Goal: Task Accomplishment & Management: Complete application form

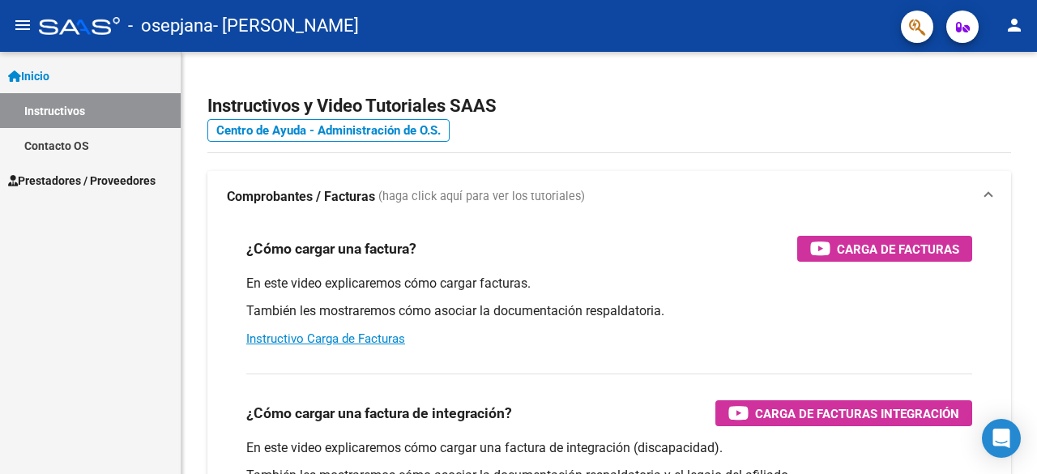
click at [117, 181] on span "Prestadores / Proveedores" at bounding box center [81, 181] width 147 height 18
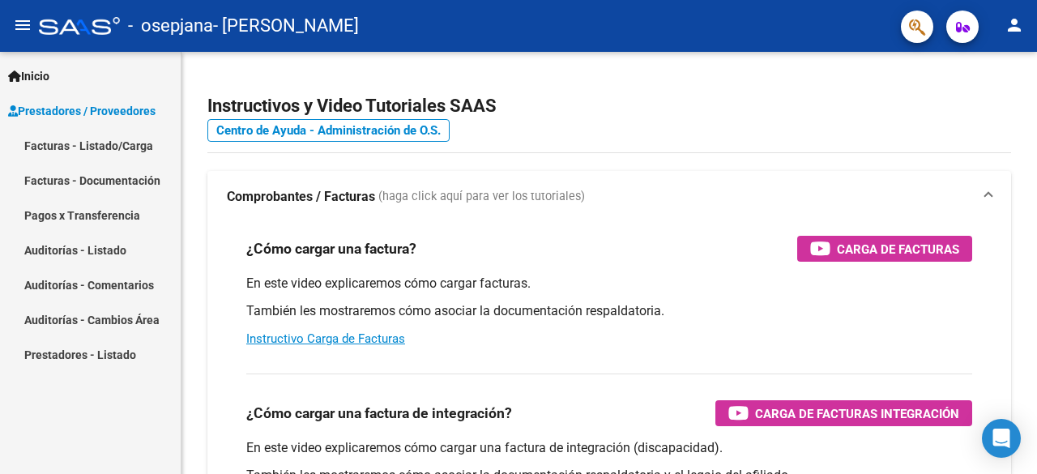
click at [126, 140] on link "Facturas - Listado/Carga" at bounding box center [90, 145] width 181 height 35
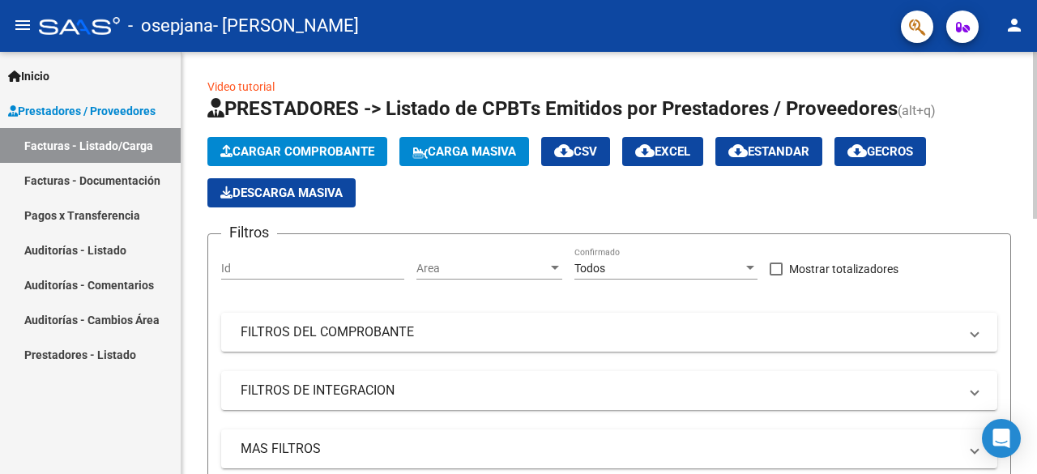
click at [327, 144] on span "Cargar Comprobante" at bounding box center [297, 151] width 154 height 15
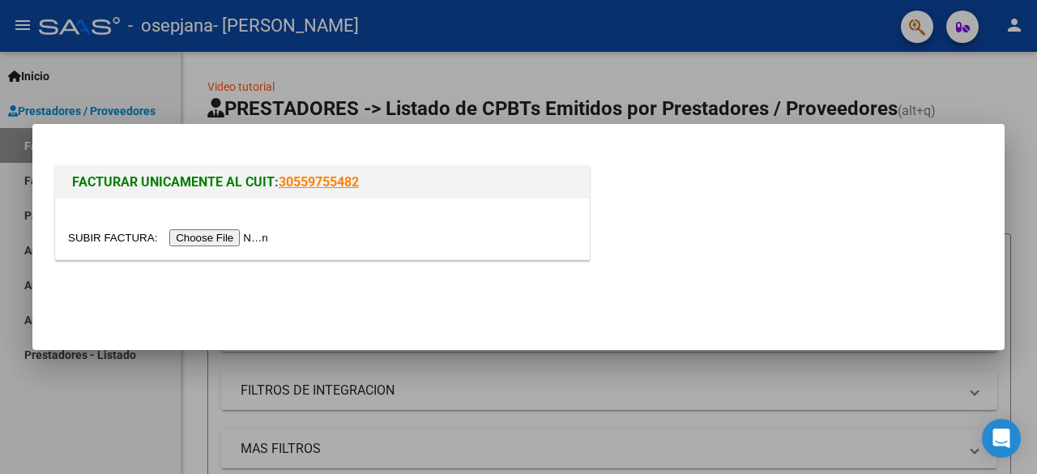
click at [230, 237] on input "file" at bounding box center [170, 237] width 205 height 17
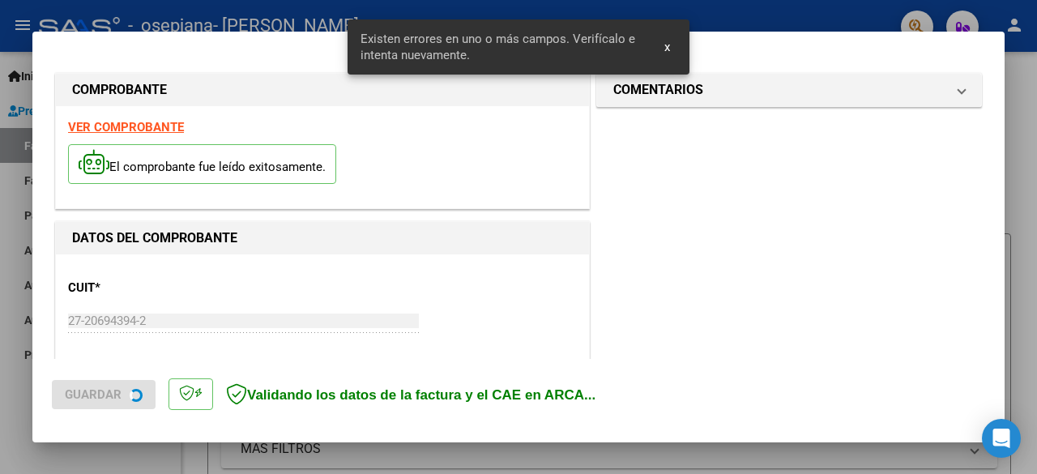
scroll to position [395, 0]
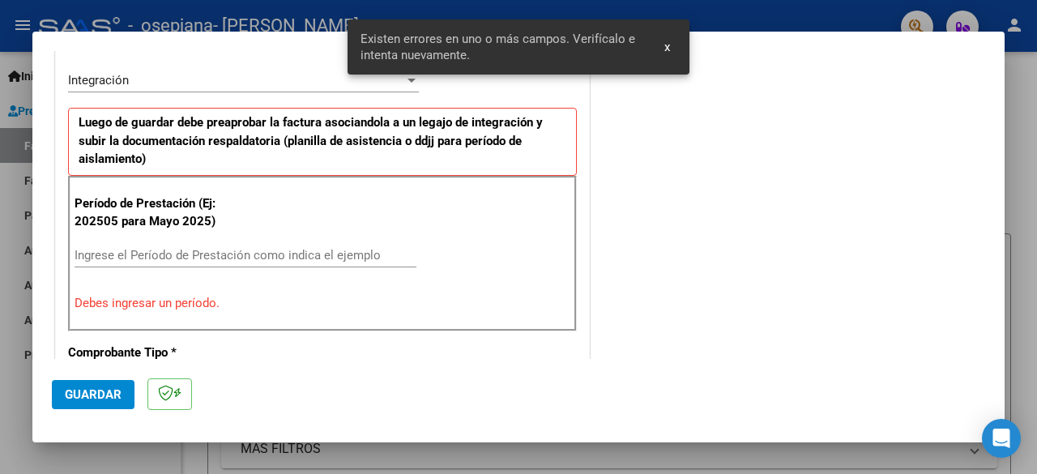
click at [76, 252] on input "Ingrese el Período de Prestación como indica el ejemplo" at bounding box center [246, 255] width 342 height 15
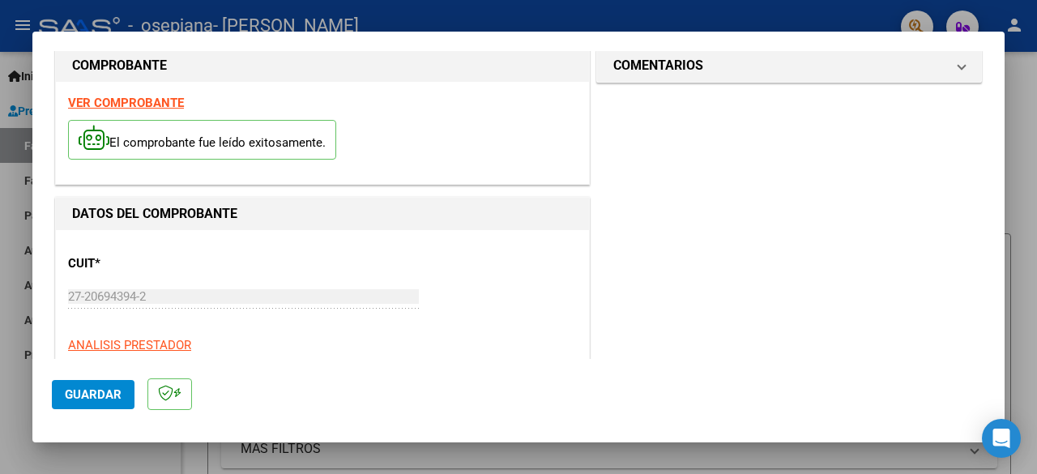
scroll to position [0, 0]
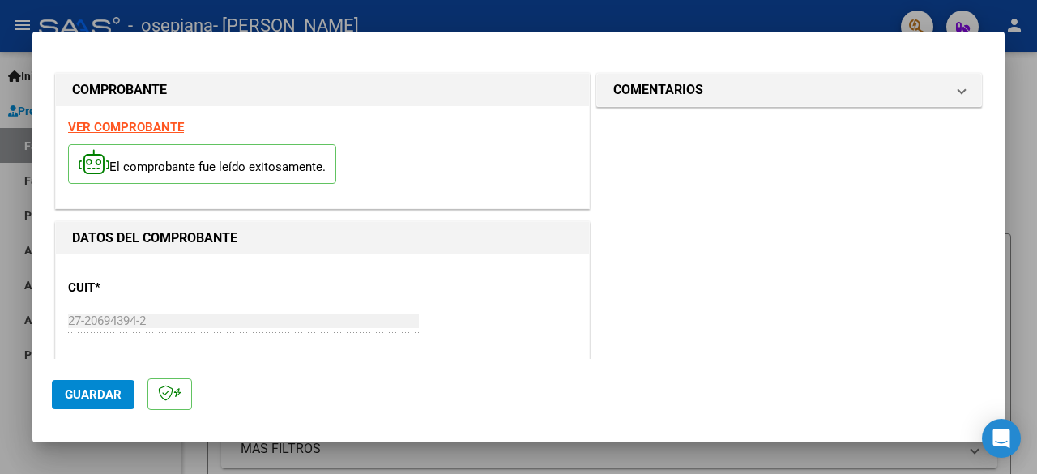
type input "202509"
click at [160, 122] on strong "VER COMPROBANTE" at bounding box center [126, 127] width 116 height 15
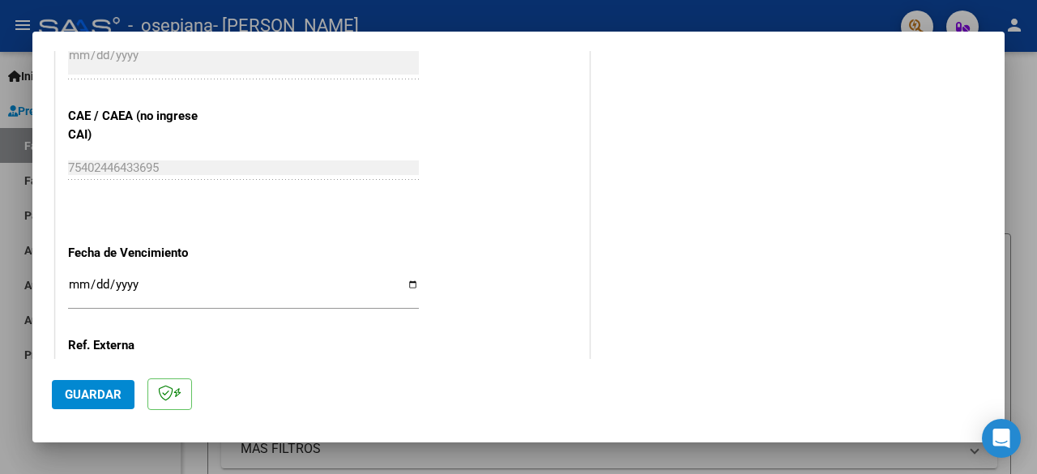
scroll to position [1040, 0]
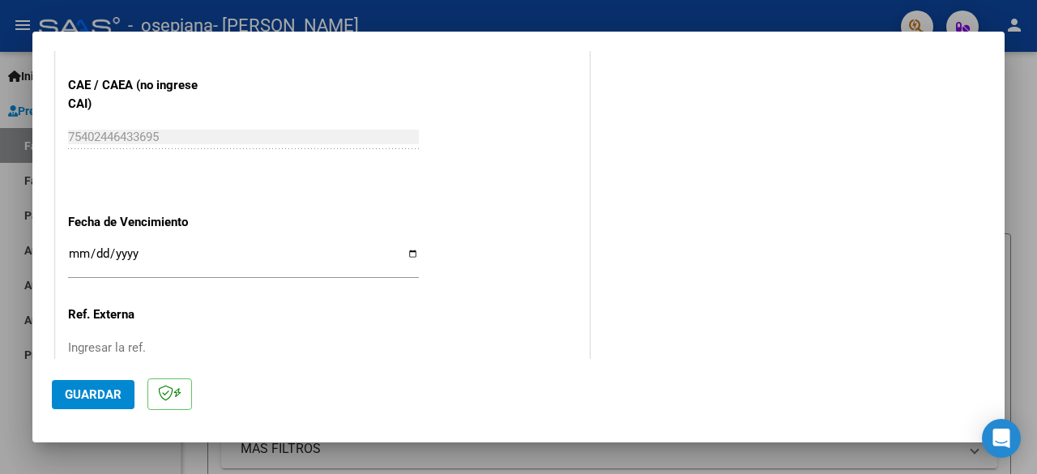
click at [75, 249] on input "Ingresar la fecha" at bounding box center [243, 260] width 351 height 26
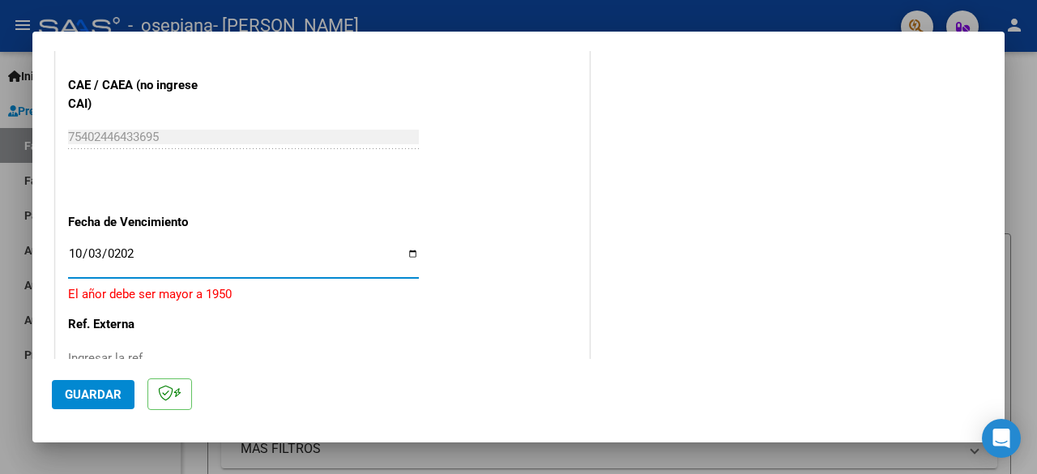
type input "[DATE]"
click at [75, 342] on input "Ingresar la ref." at bounding box center [243, 347] width 351 height 15
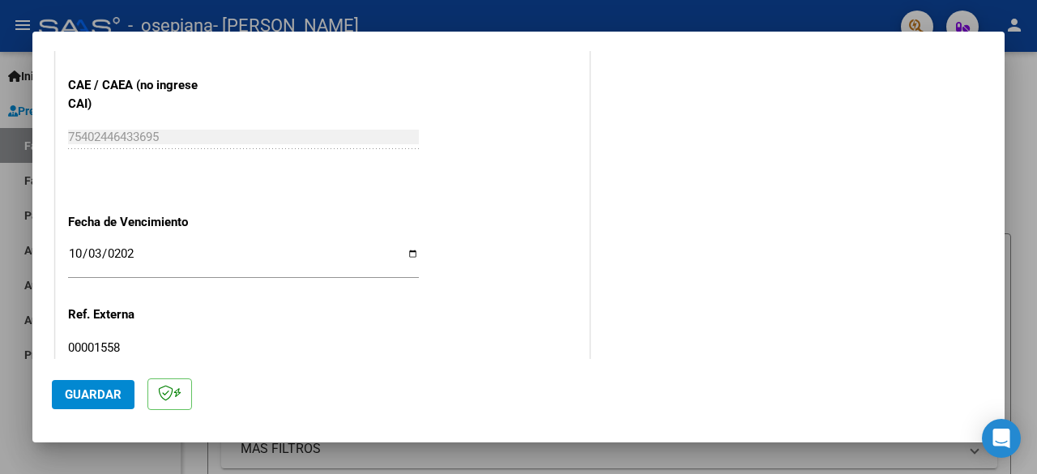
type input "00001558"
click at [102, 391] on span "Guardar" at bounding box center [93, 394] width 57 height 15
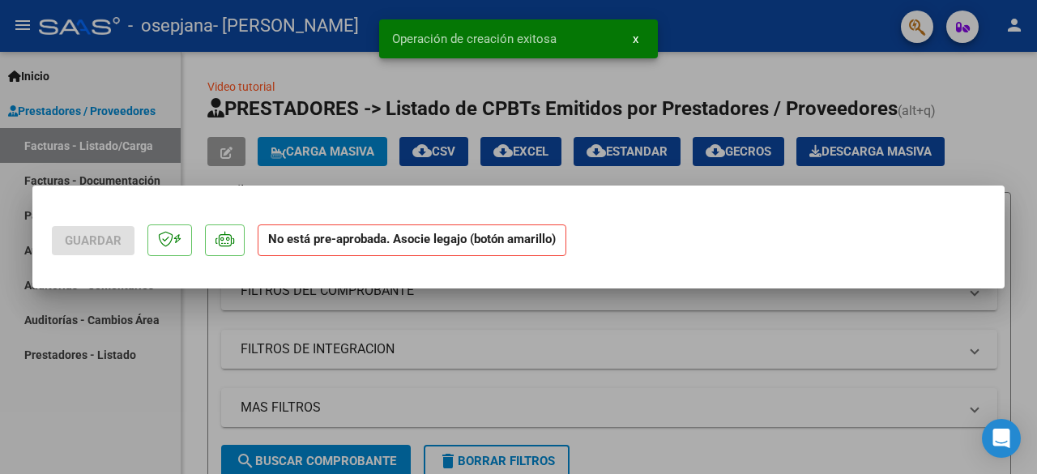
scroll to position [0, 0]
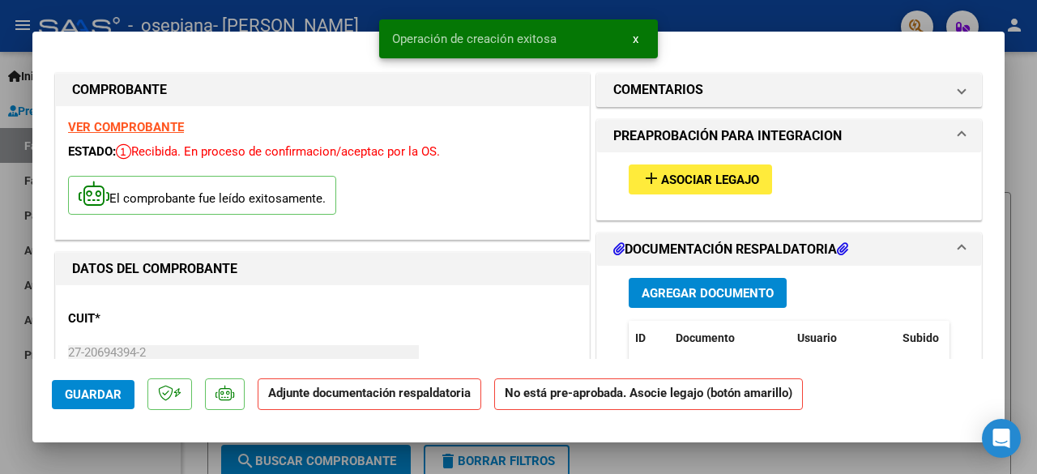
click at [741, 178] on span "Asociar Legajo" at bounding box center [710, 180] width 98 height 15
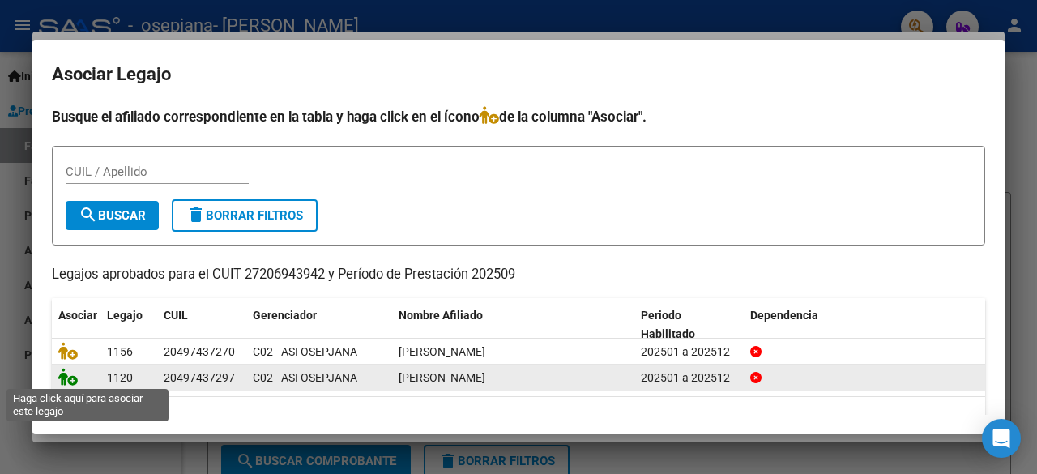
click at [62, 374] on icon at bounding box center [67, 377] width 19 height 18
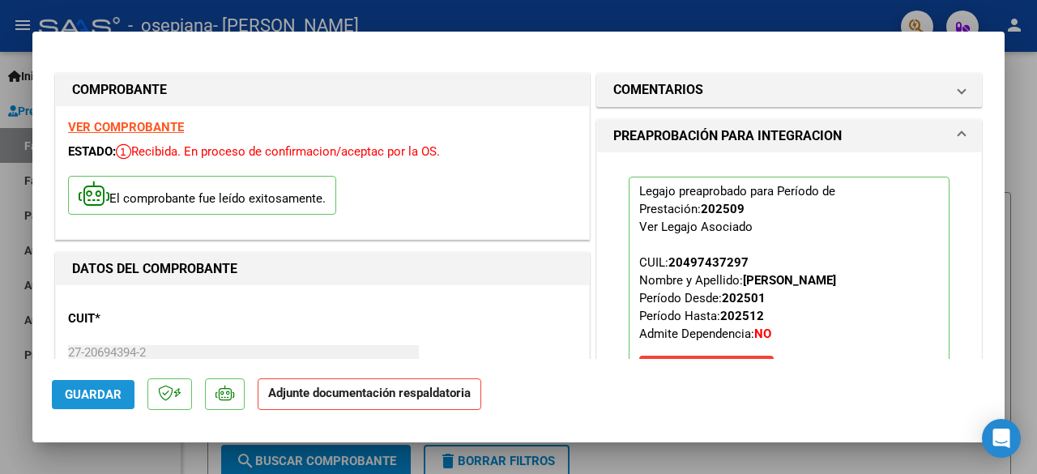
click at [91, 393] on span "Guardar" at bounding box center [93, 394] width 57 height 15
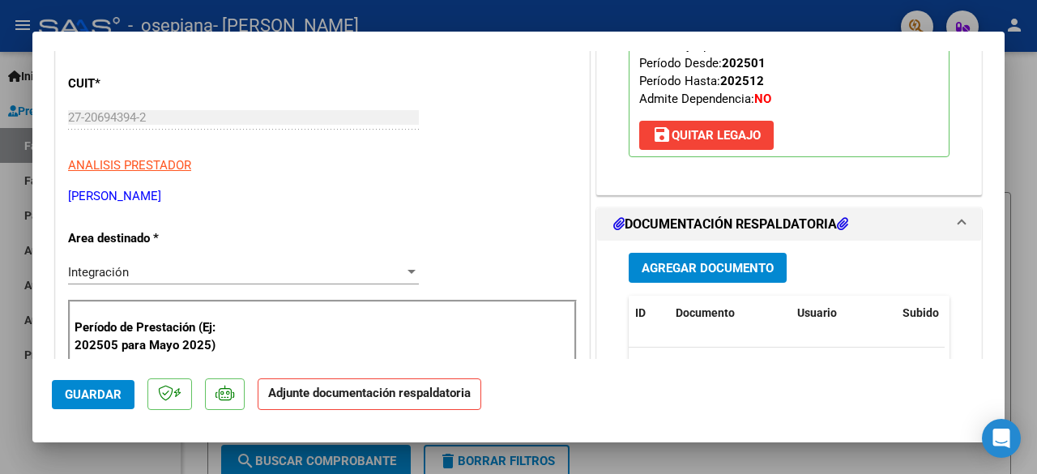
scroll to position [236, 0]
click at [743, 266] on span "Agregar Documento" at bounding box center [707, 267] width 132 height 15
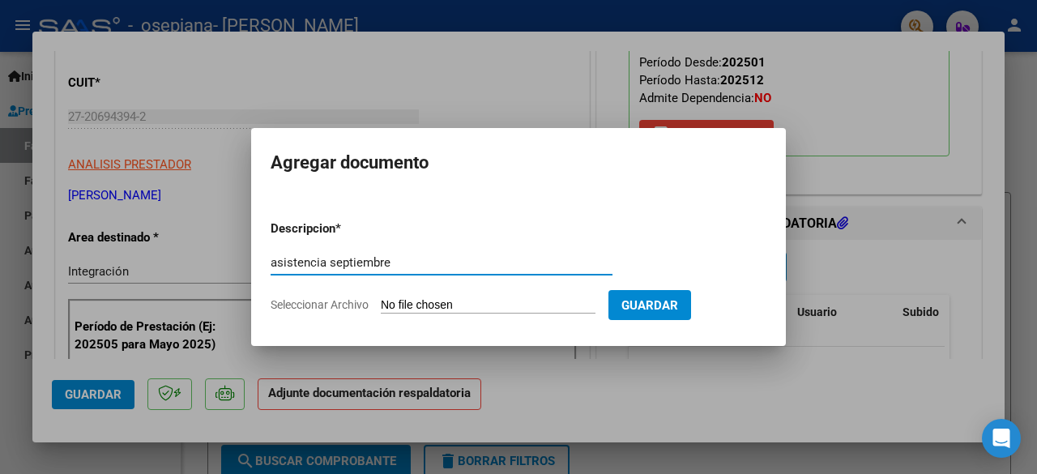
type input "asistencia septiembre"
click at [488, 308] on input "Seleccionar Archivo" at bounding box center [488, 305] width 215 height 15
type input "C:\fakepath\[PERSON_NAME] ASISTENCIA [DATE].pdf"
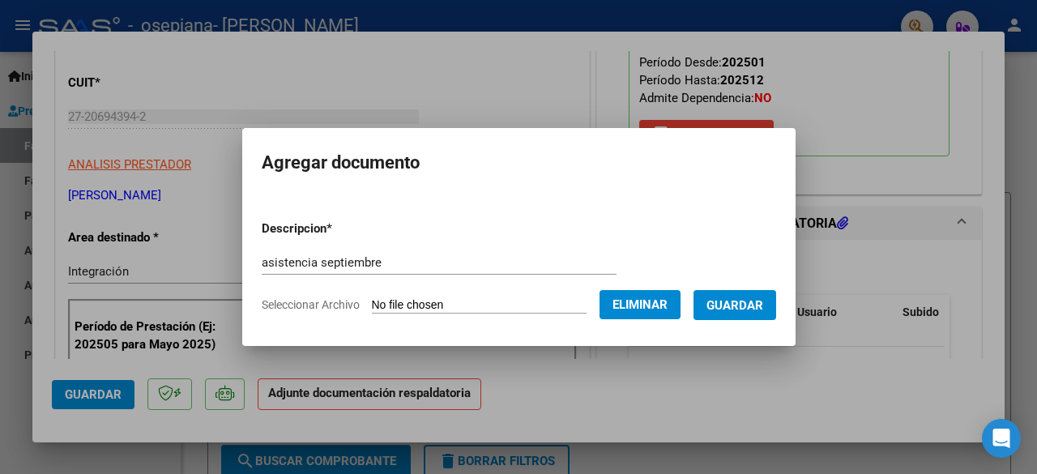
click at [762, 309] on span "Guardar" at bounding box center [734, 305] width 57 height 15
click at [764, 303] on div "Documento" at bounding box center [730, 312] width 109 height 19
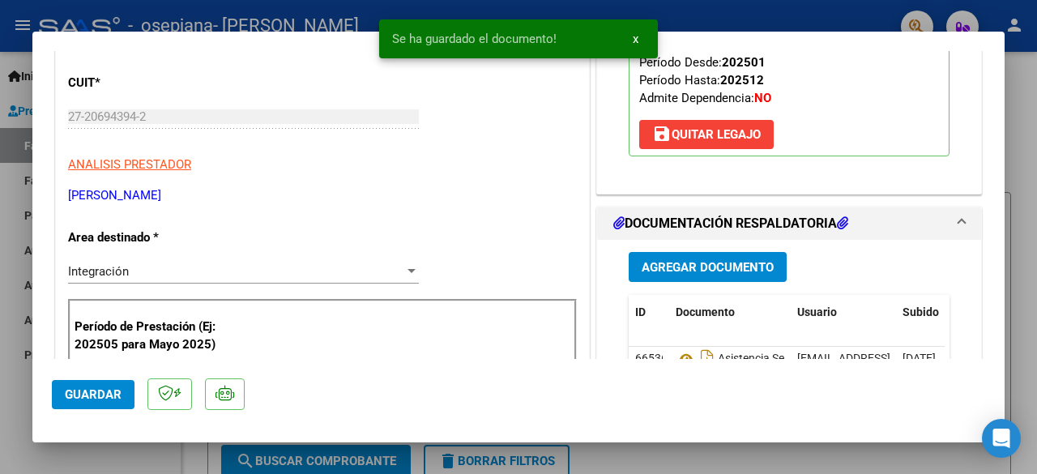
click at [66, 389] on span "Guardar" at bounding box center [93, 394] width 57 height 15
click at [1016, 95] on div at bounding box center [518, 237] width 1037 height 474
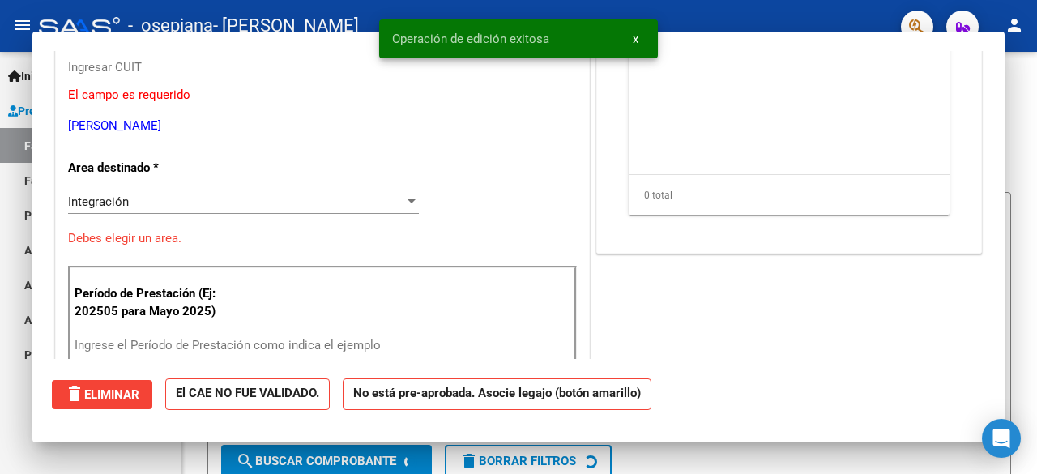
scroll to position [0, 0]
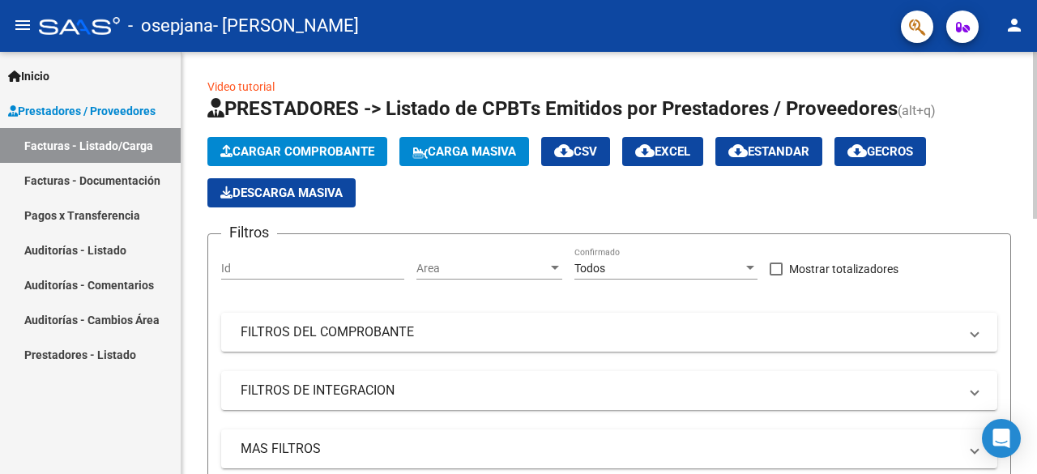
click at [343, 147] on span "Cargar Comprobante" at bounding box center [297, 151] width 154 height 15
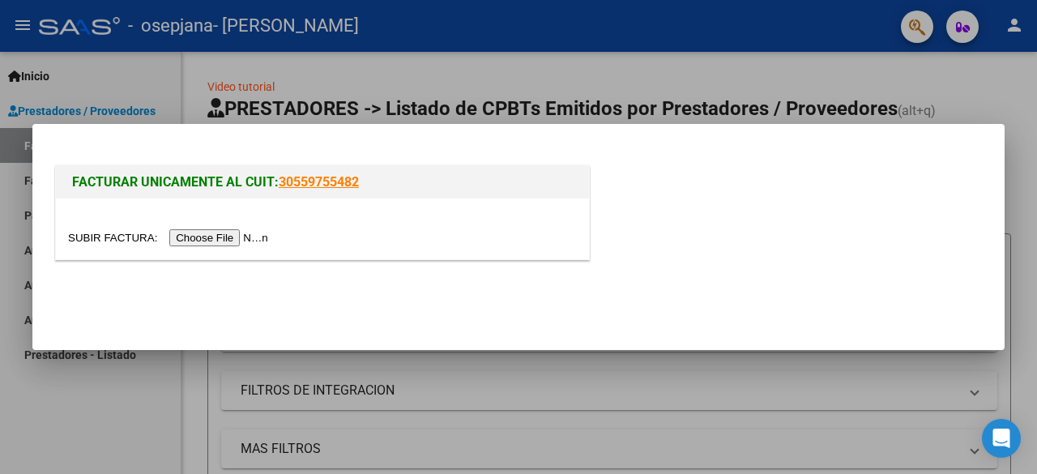
click at [237, 239] on input "file" at bounding box center [170, 237] width 205 height 17
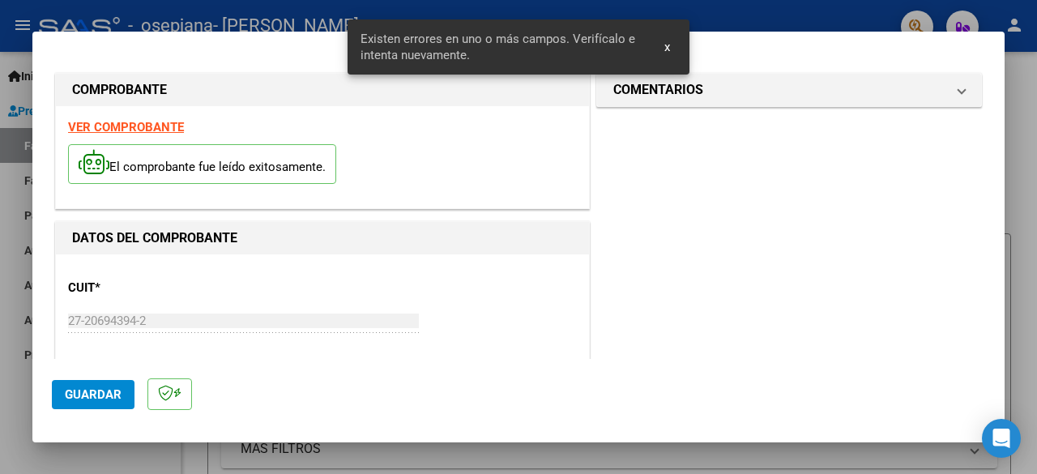
click at [157, 125] on strong "VER COMPROBANTE" at bounding box center [126, 127] width 116 height 15
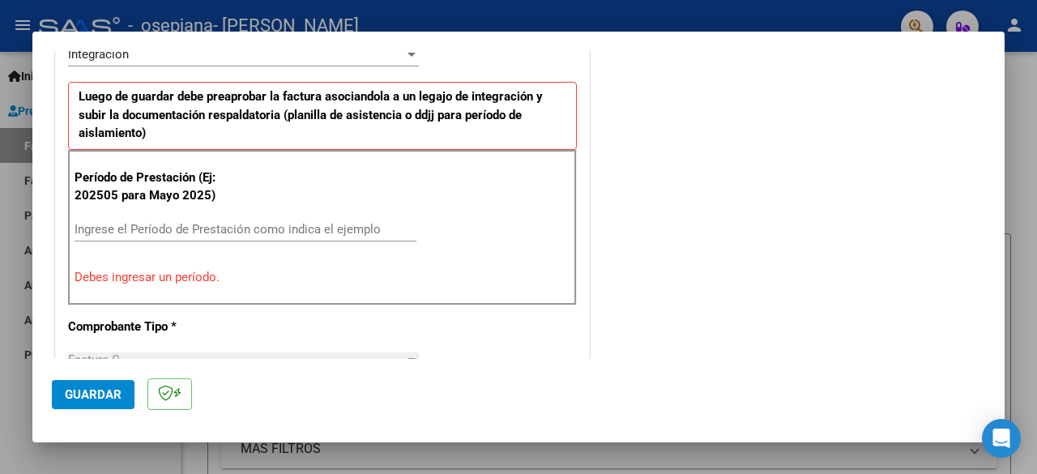
scroll to position [460, 0]
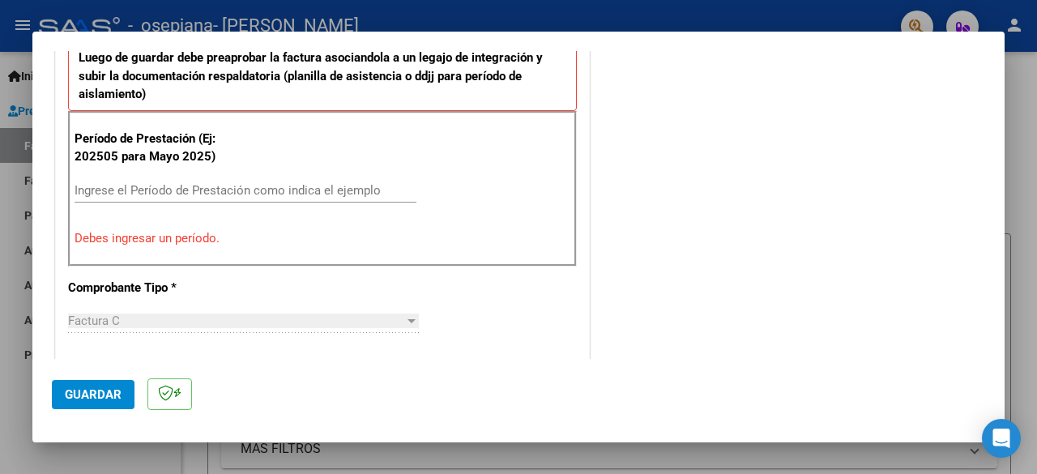
click at [81, 189] on input "Ingrese el Período de Prestación como indica el ejemplo" at bounding box center [246, 190] width 342 height 15
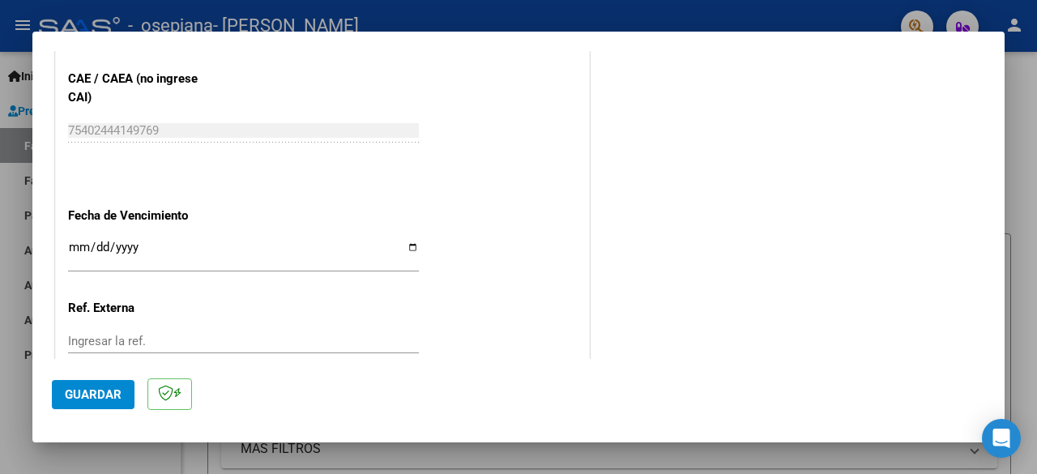
scroll to position [1062, 0]
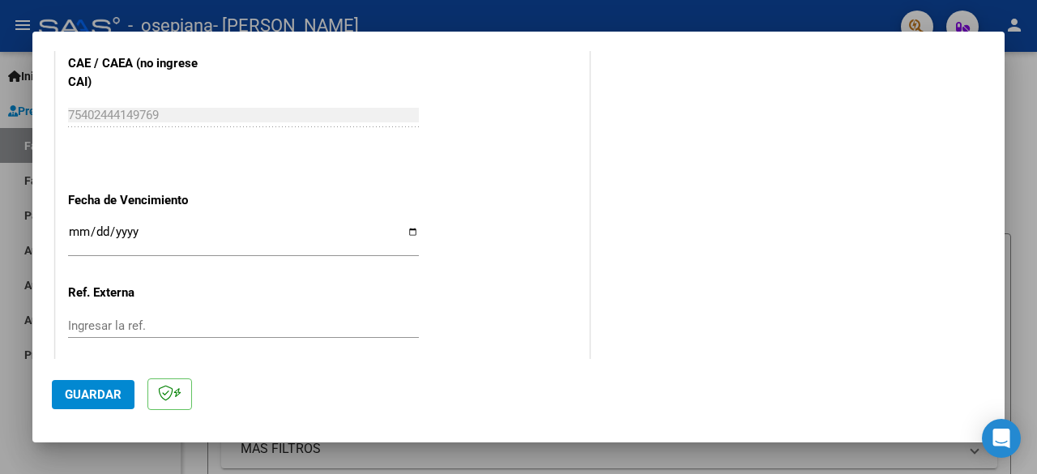
type input "202509"
click at [79, 225] on input "Ingresar la fecha" at bounding box center [243, 238] width 351 height 26
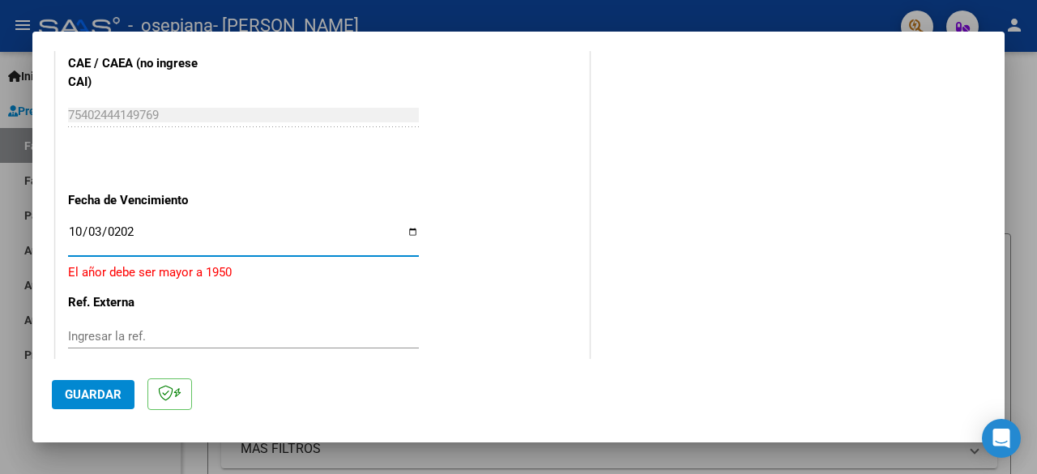
type input "[DATE]"
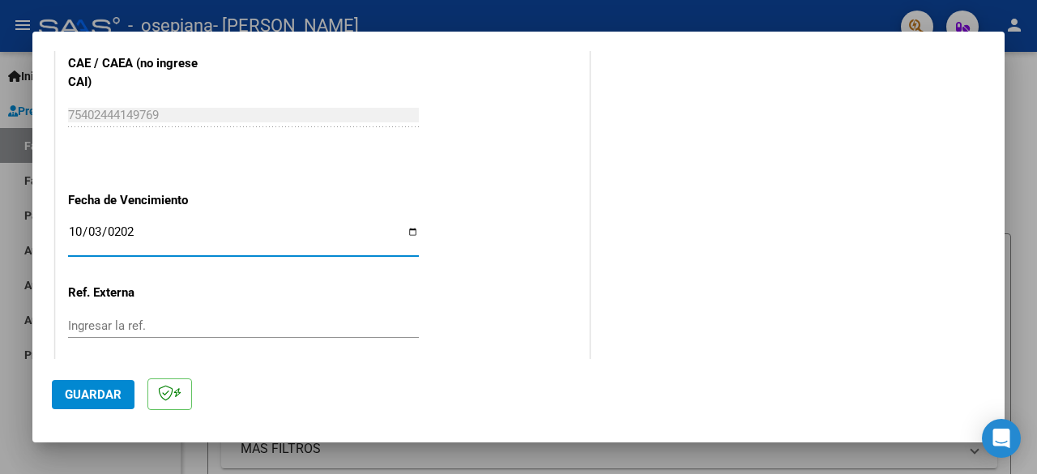
click at [75, 320] on input "Ingresar la ref." at bounding box center [243, 325] width 351 height 15
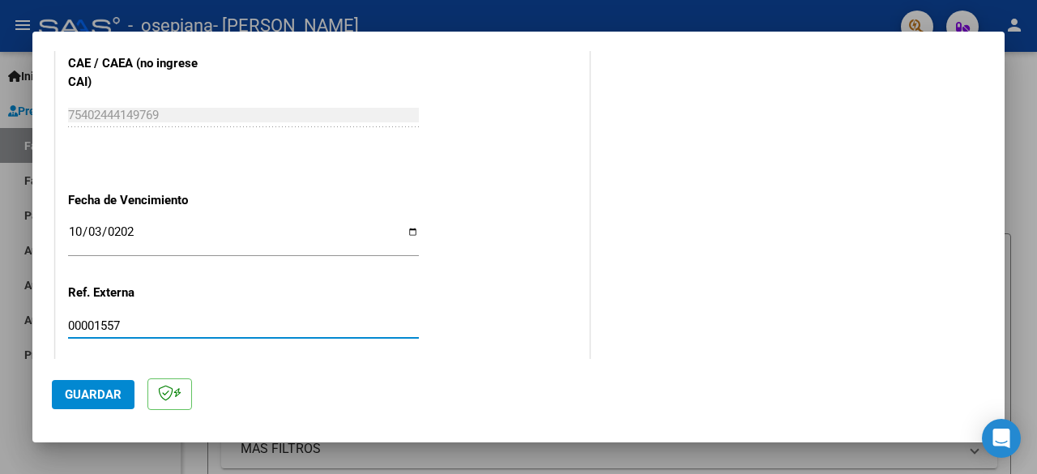
type input "00001557"
click at [95, 386] on button "Guardar" at bounding box center [93, 394] width 83 height 29
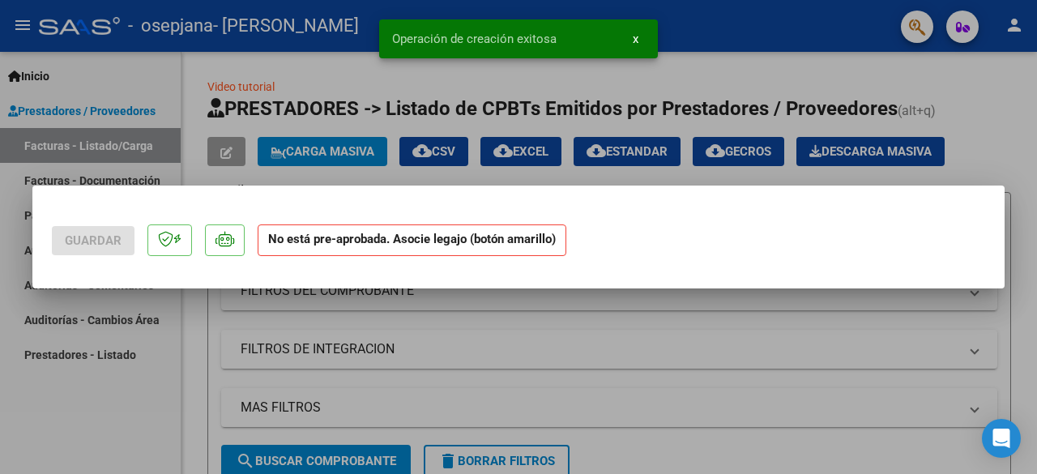
scroll to position [0, 0]
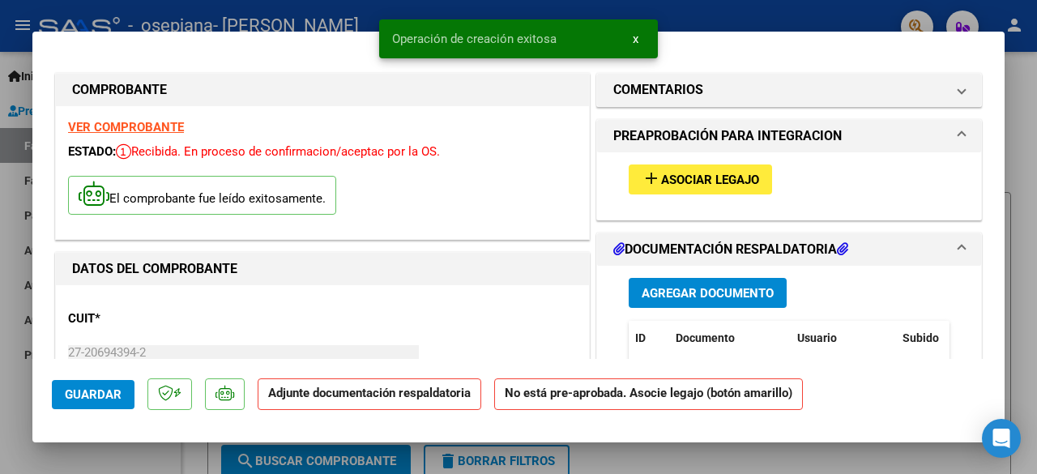
click at [737, 180] on span "Asociar Legajo" at bounding box center [710, 180] width 98 height 15
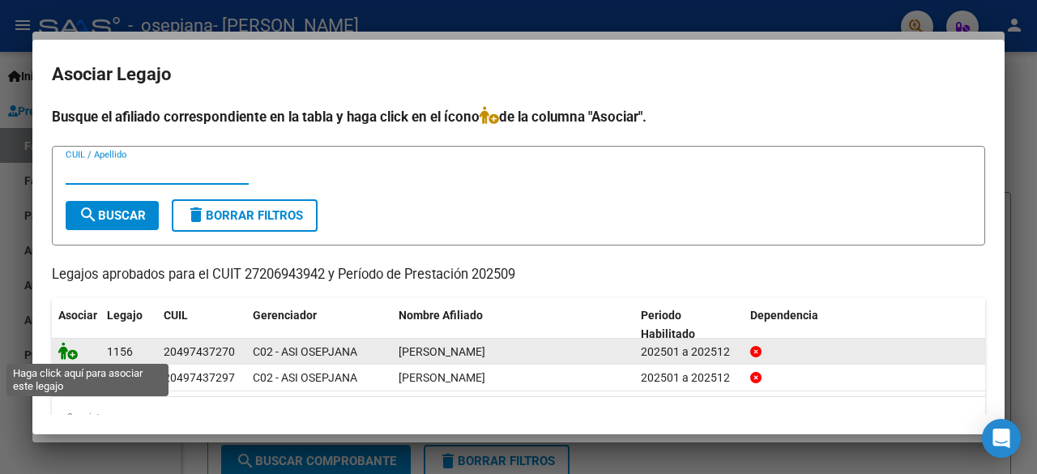
click at [62, 347] on icon at bounding box center [67, 351] width 19 height 18
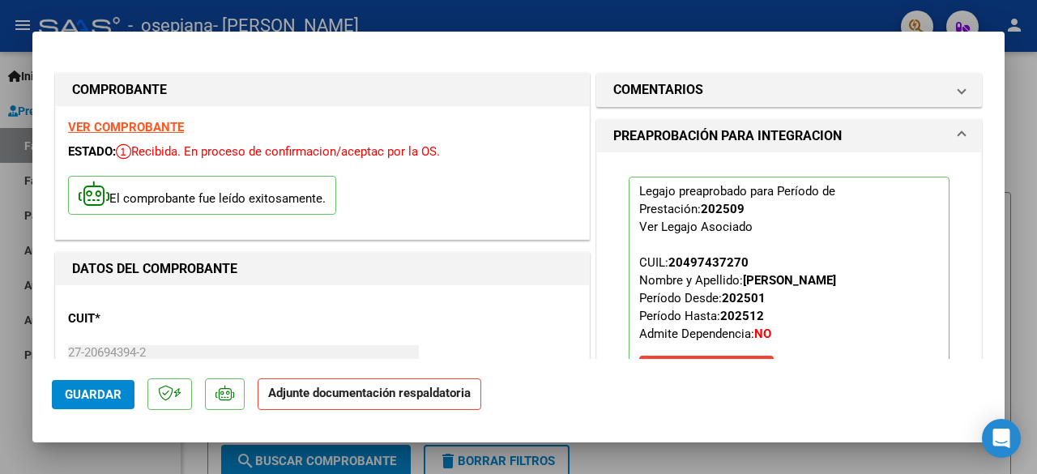
click at [86, 397] on span "Guardar" at bounding box center [93, 394] width 57 height 15
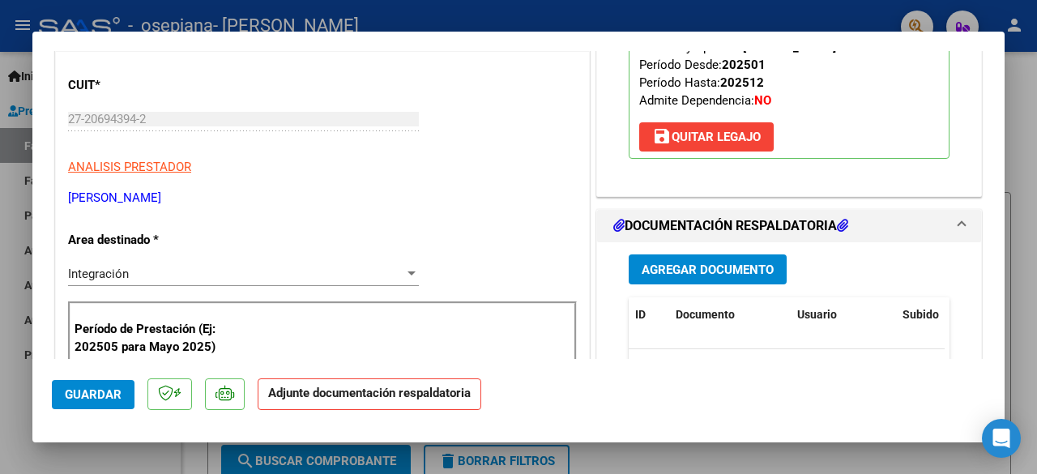
scroll to position [233, 0]
click at [741, 266] on span "Agregar Documento" at bounding box center [707, 269] width 132 height 15
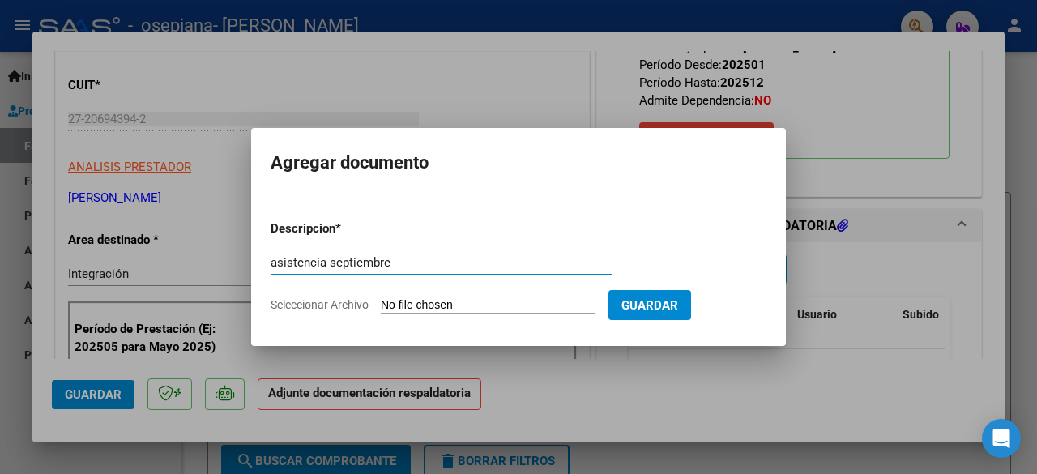
type input "asistencia septiembre"
click at [488, 311] on input "Seleccionar Archivo" at bounding box center [488, 305] width 215 height 15
type input "C:\fakepath\[PERSON_NAME] ASISTENCIA [DATE].pdf"
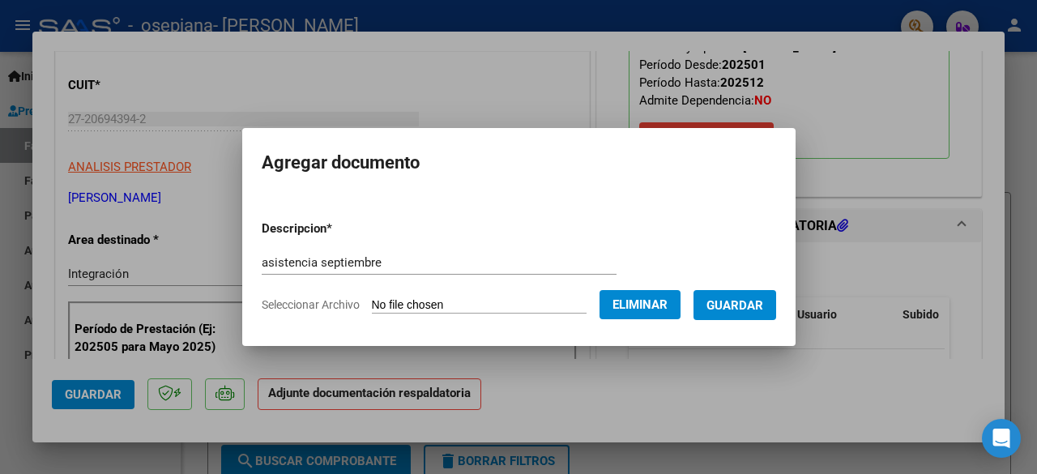
click at [757, 304] on span "Guardar" at bounding box center [734, 305] width 57 height 15
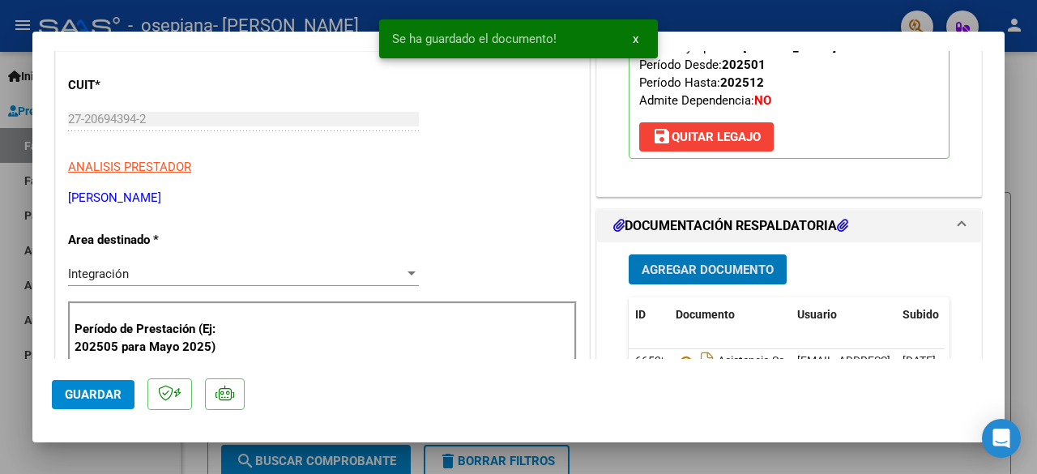
click at [89, 399] on span "Guardar" at bounding box center [93, 394] width 57 height 15
